Goal: Task Accomplishment & Management: Complete application form

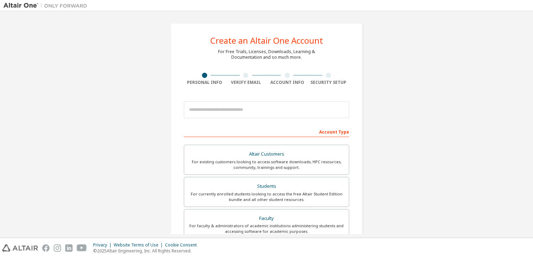
type input "**********"
type input "**"
type input "*"
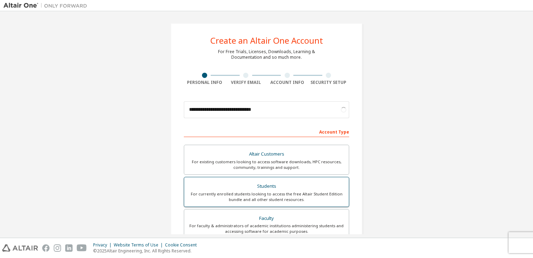
click at [287, 193] on div "For currently enrolled students looking to access the free Altair Student Editi…" at bounding box center [267, 196] width 156 height 11
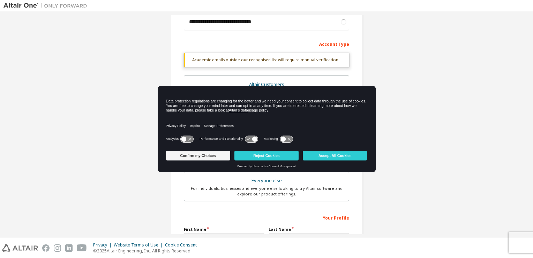
scroll to position [167, 0]
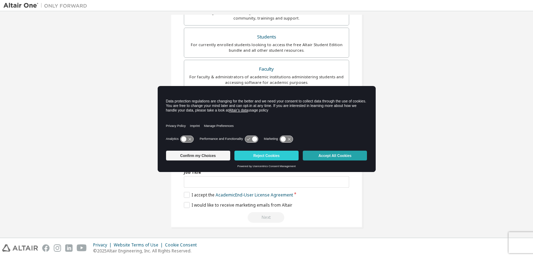
click at [337, 156] on button "Accept All Cookies" at bounding box center [335, 155] width 64 height 10
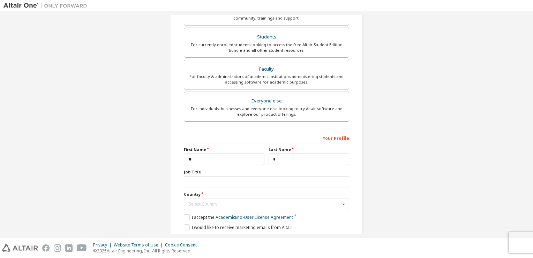
scroll to position [171, 0]
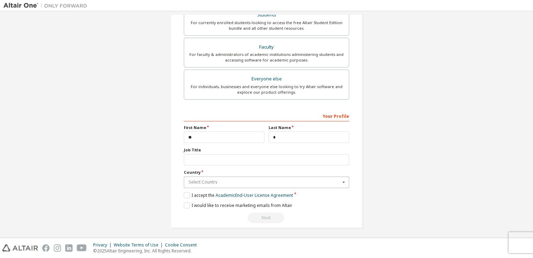
click at [320, 178] on input "text" at bounding box center [267, 182] width 165 height 11
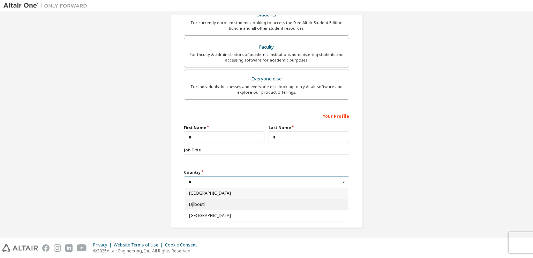
scroll to position [32, 0]
type input "*"
click at [211, 203] on span "[GEOGRAPHIC_DATA]" at bounding box center [266, 205] width 155 height 4
type input "***"
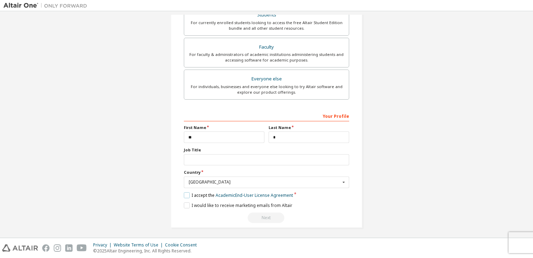
click at [184, 193] on label "I accept the Academic End-User License Agreement" at bounding box center [238, 195] width 109 height 6
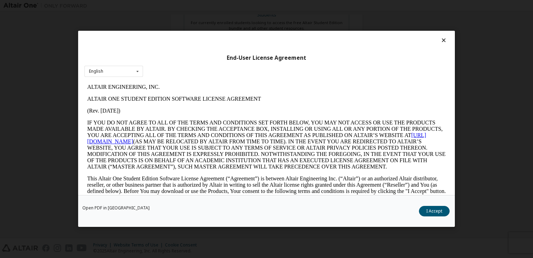
scroll to position [0, 0]
click at [430, 206] on button "I Accept" at bounding box center [434, 211] width 31 height 10
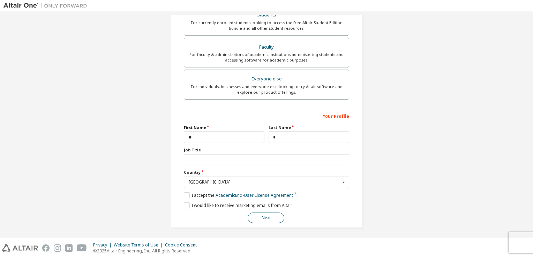
click at [261, 220] on button "Next" at bounding box center [266, 217] width 37 height 10
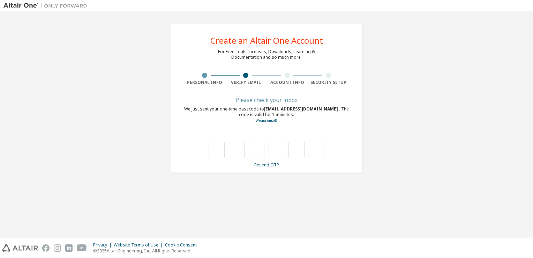
type input "*"
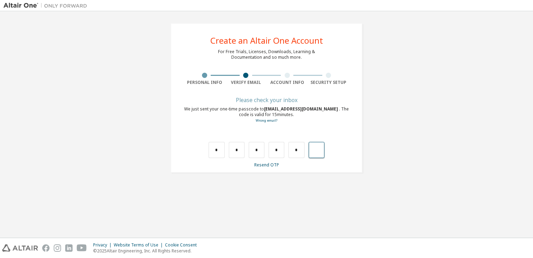
type input "*"
